Goal: Task Accomplishment & Management: Manage account settings

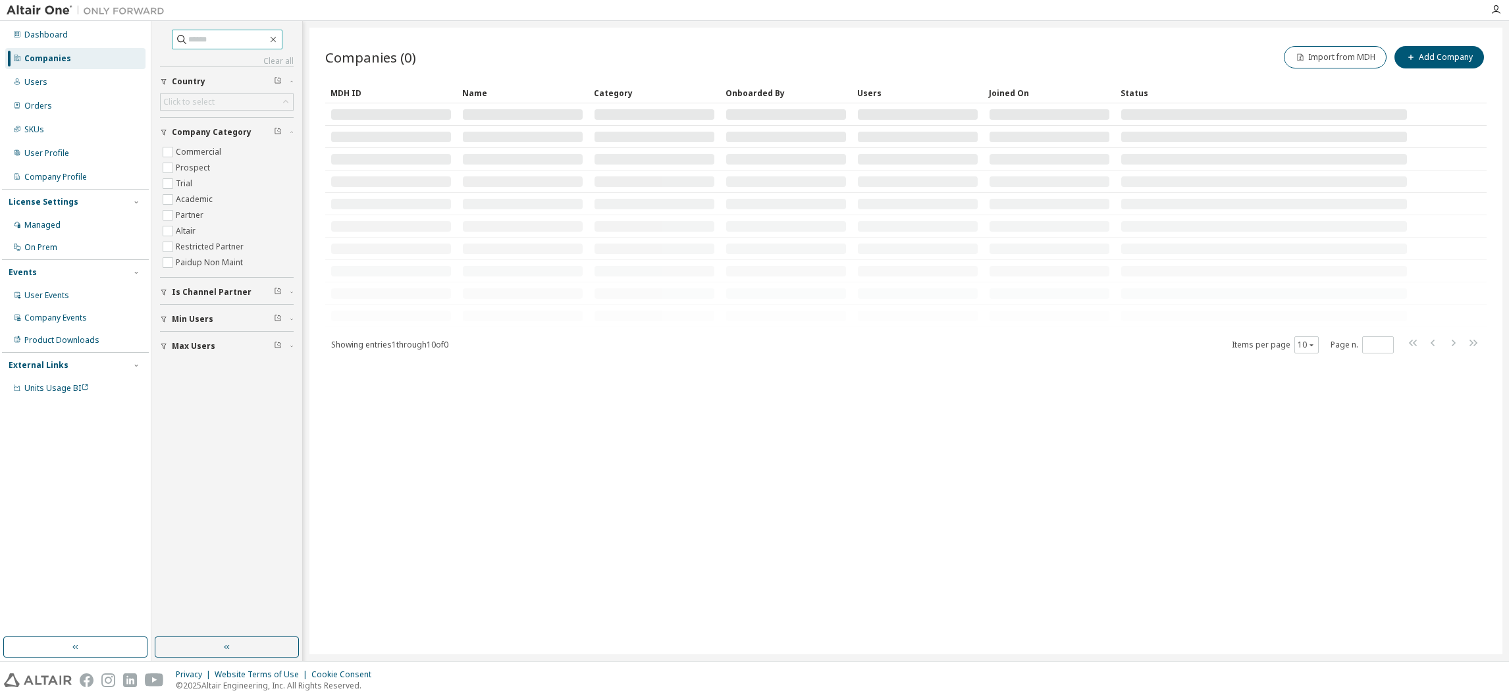
click at [218, 38] on input "text" at bounding box center [227, 39] width 79 height 13
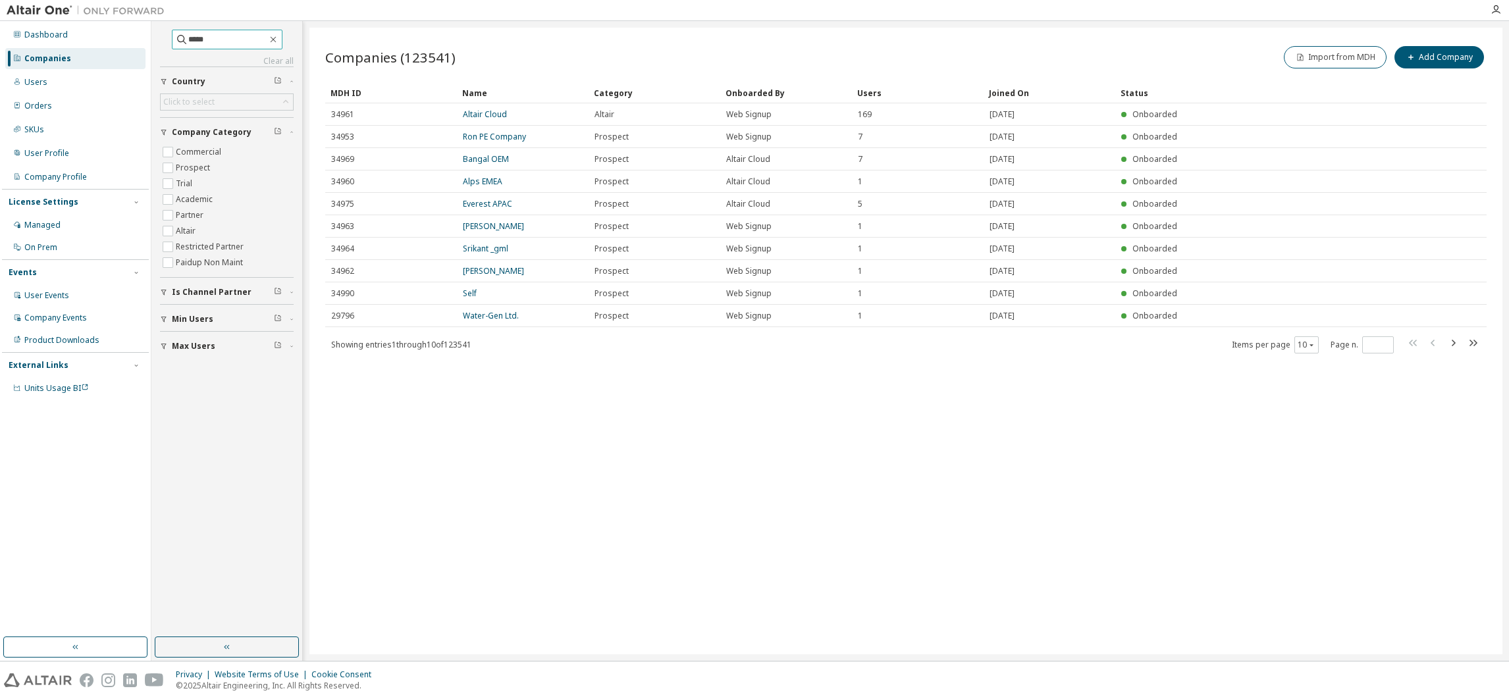
type input "*****"
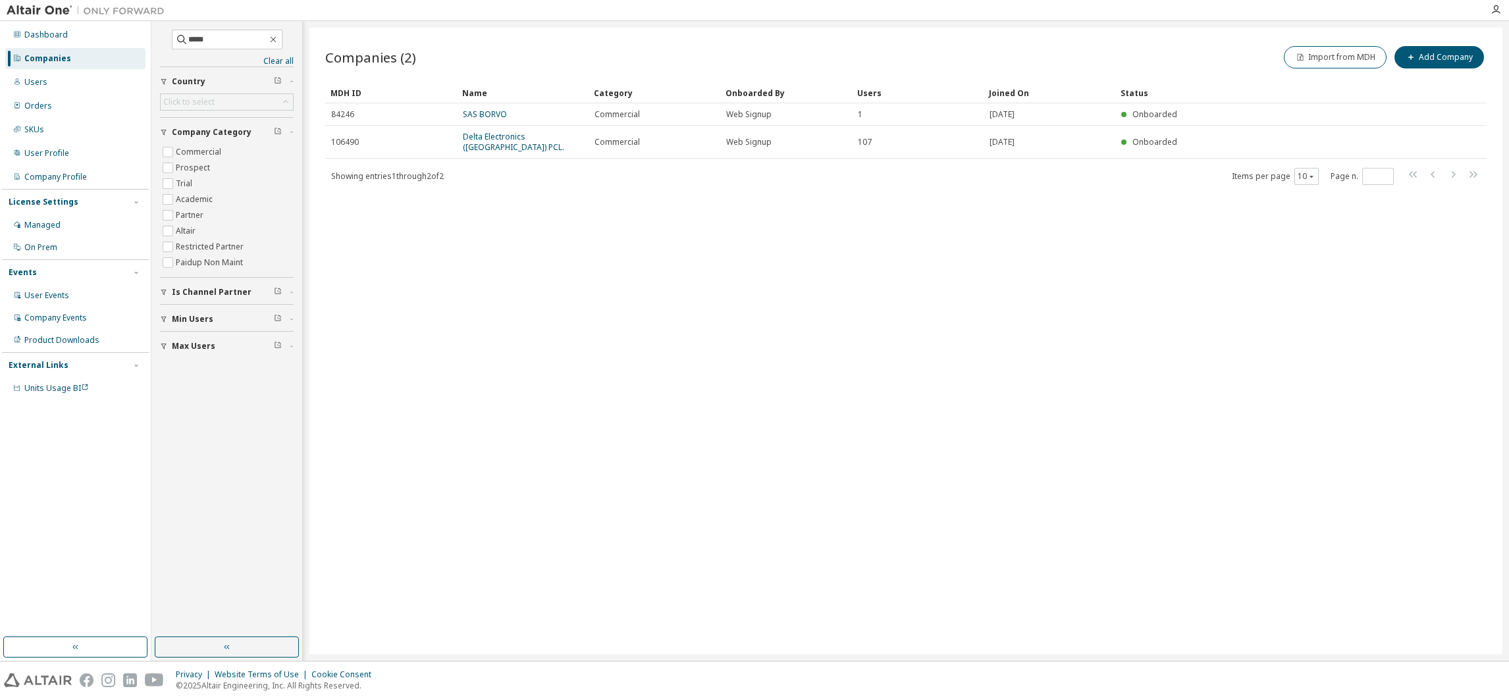
click at [481, 112] on link "SAS BORVO" at bounding box center [485, 114] width 44 height 11
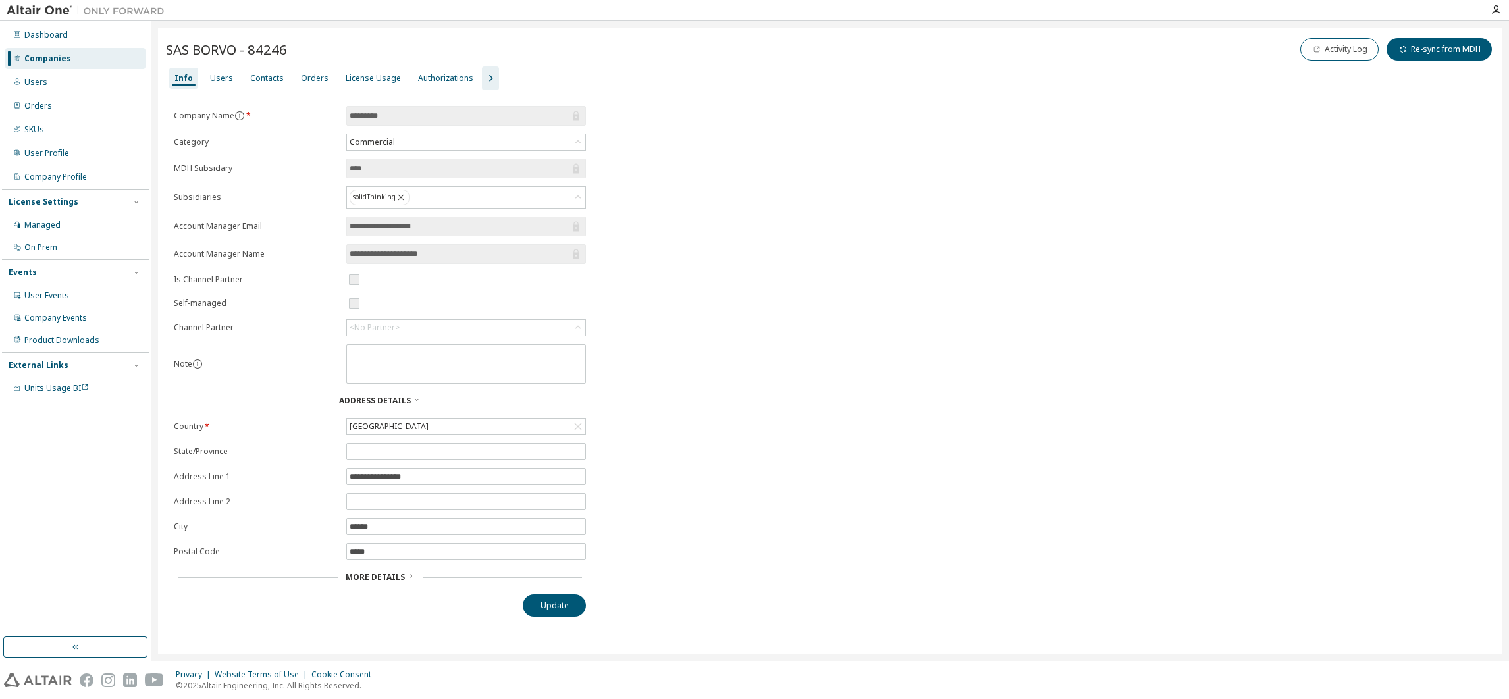
click at [218, 78] on div "Users" at bounding box center [221, 78] width 23 height 11
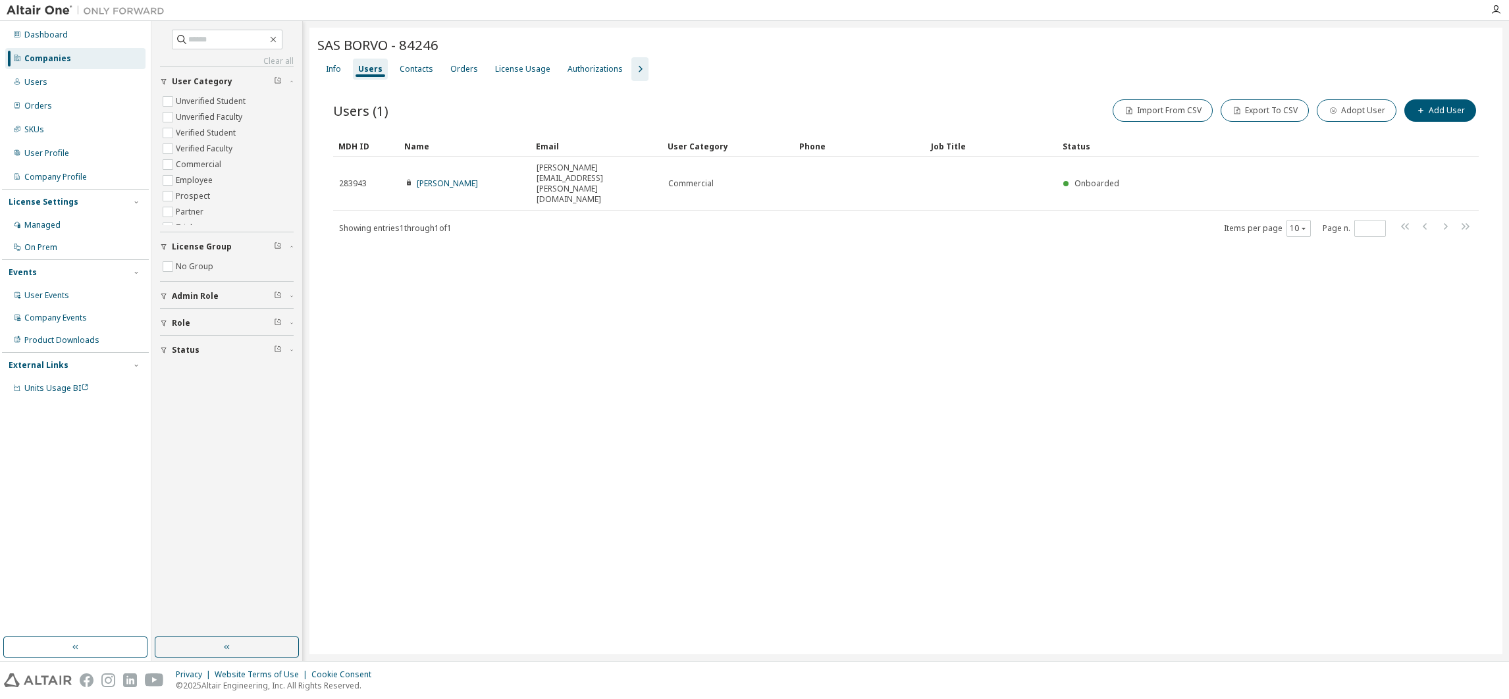
click at [519, 66] on div "License Usage" at bounding box center [522, 69] width 55 height 11
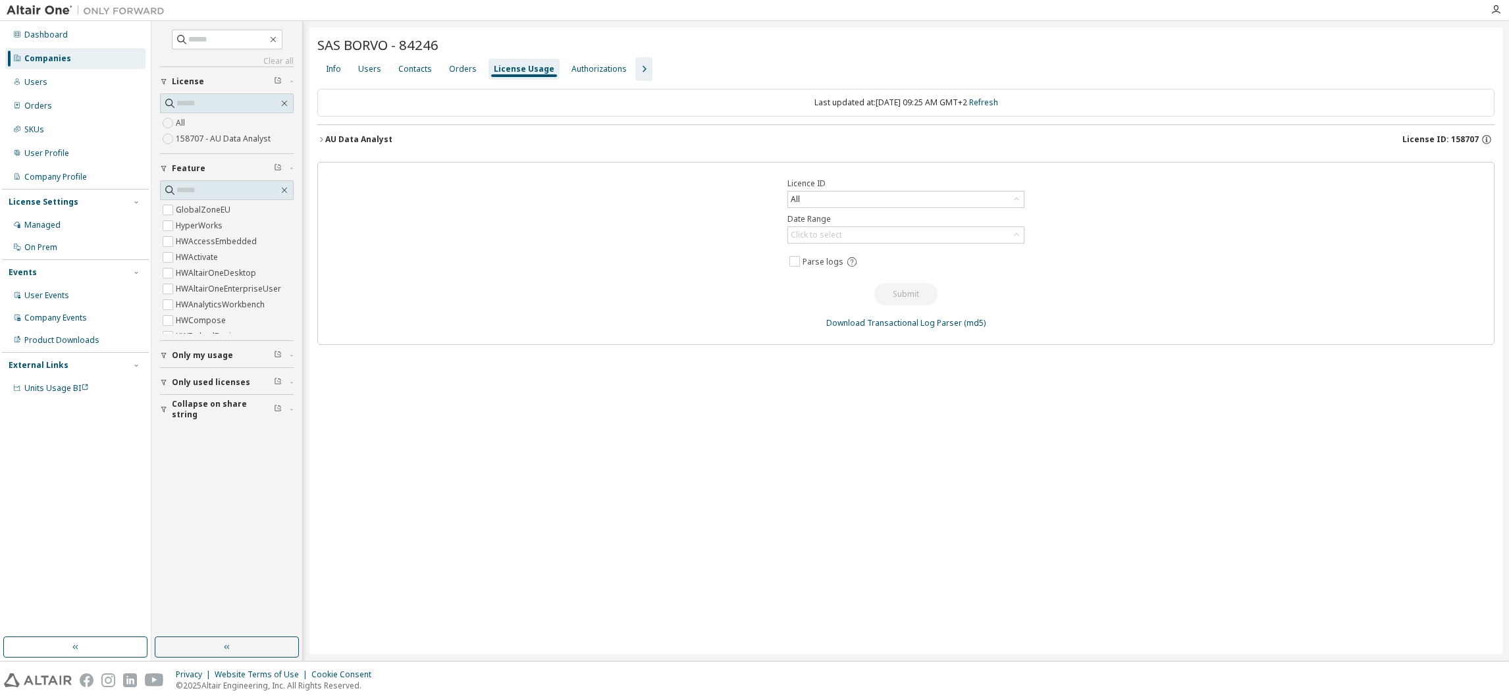
click at [325, 132] on button "AU Data Analyst License ID: 158707" at bounding box center [905, 139] width 1177 height 29
